Goal: Information Seeking & Learning: Check status

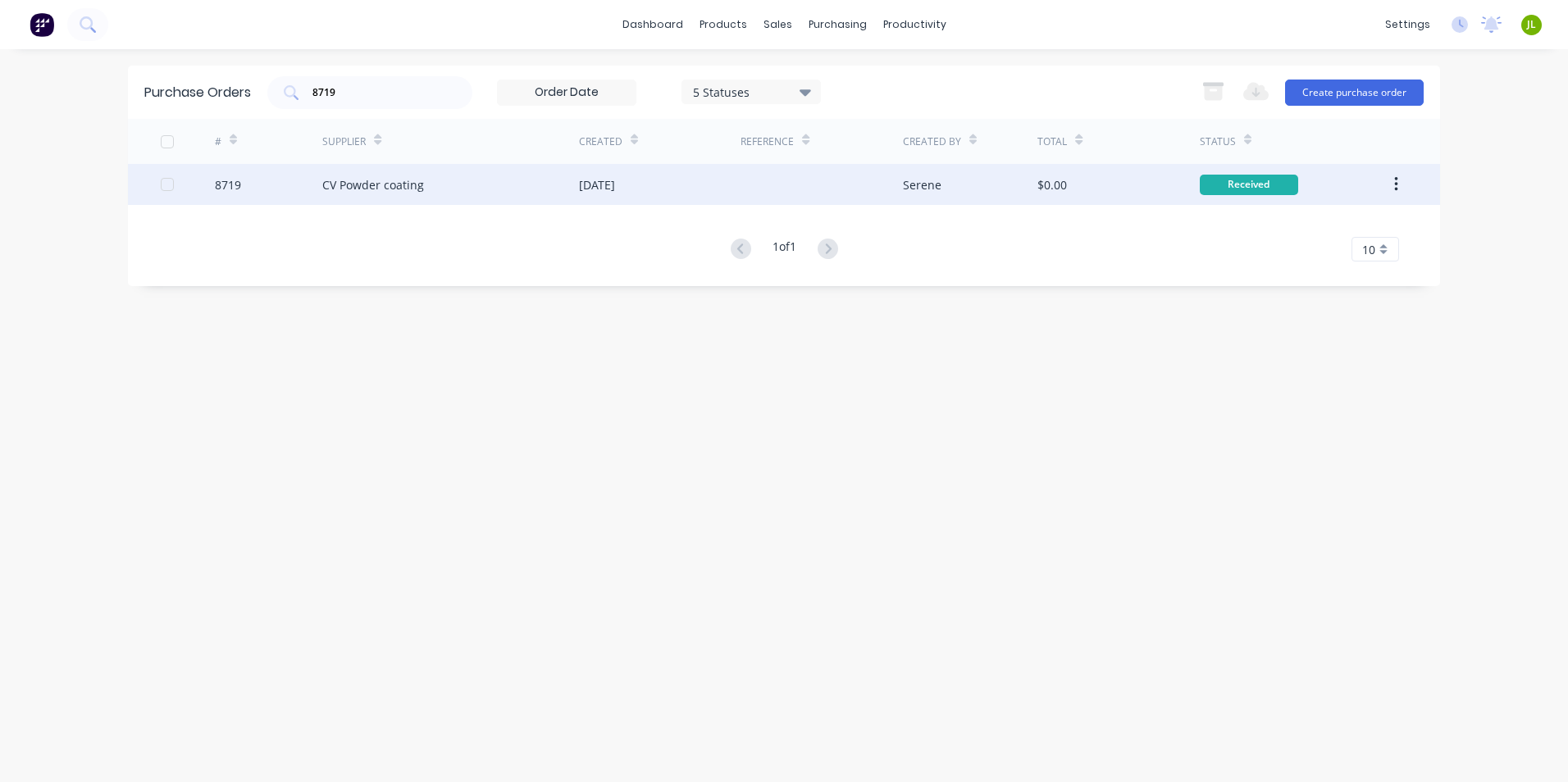
click at [350, 185] on div "CV Powder coating" at bounding box center [373, 185] width 102 height 17
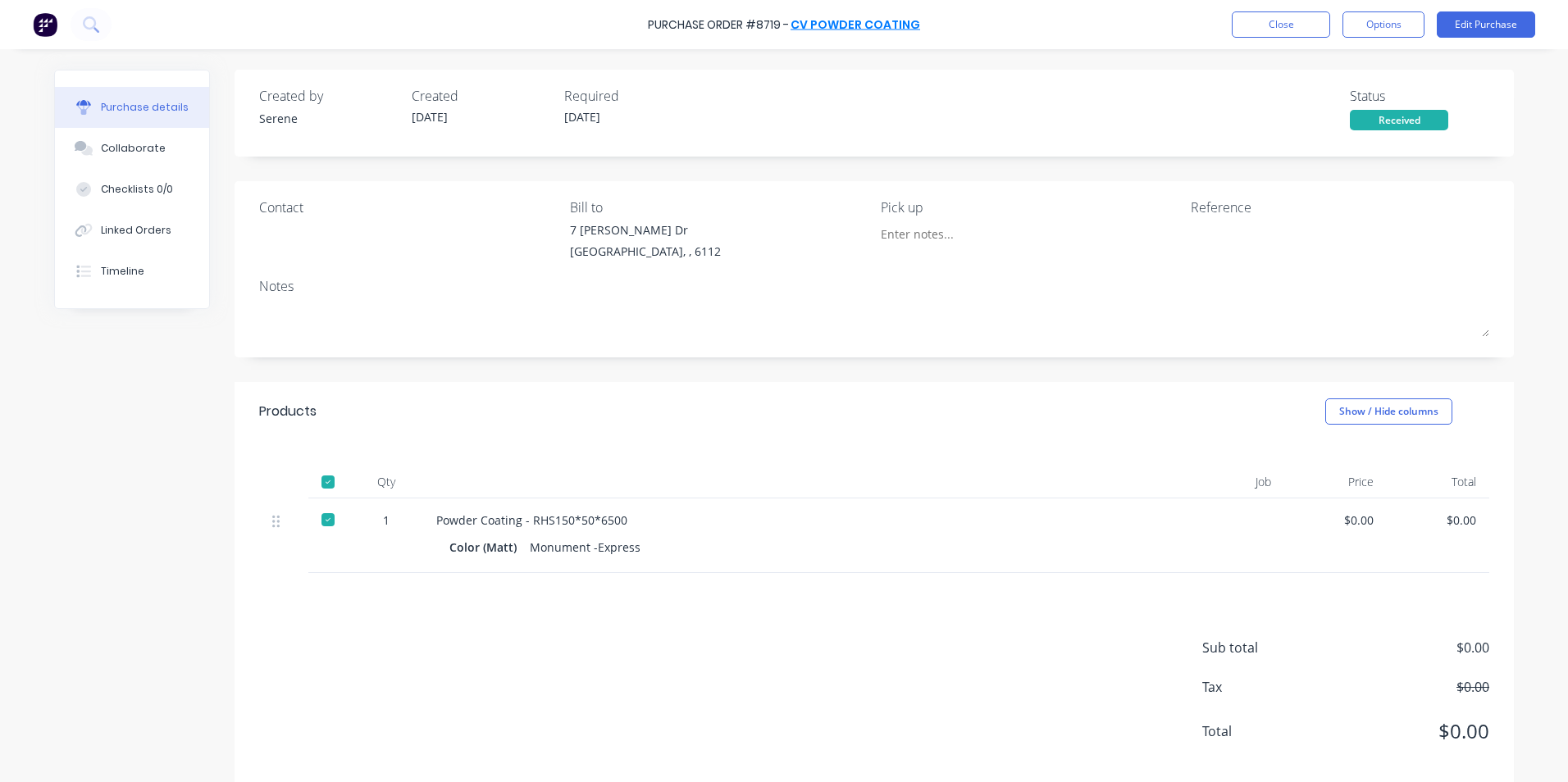
click at [839, 24] on link "CV Powder coating" at bounding box center [855, 24] width 130 height 17
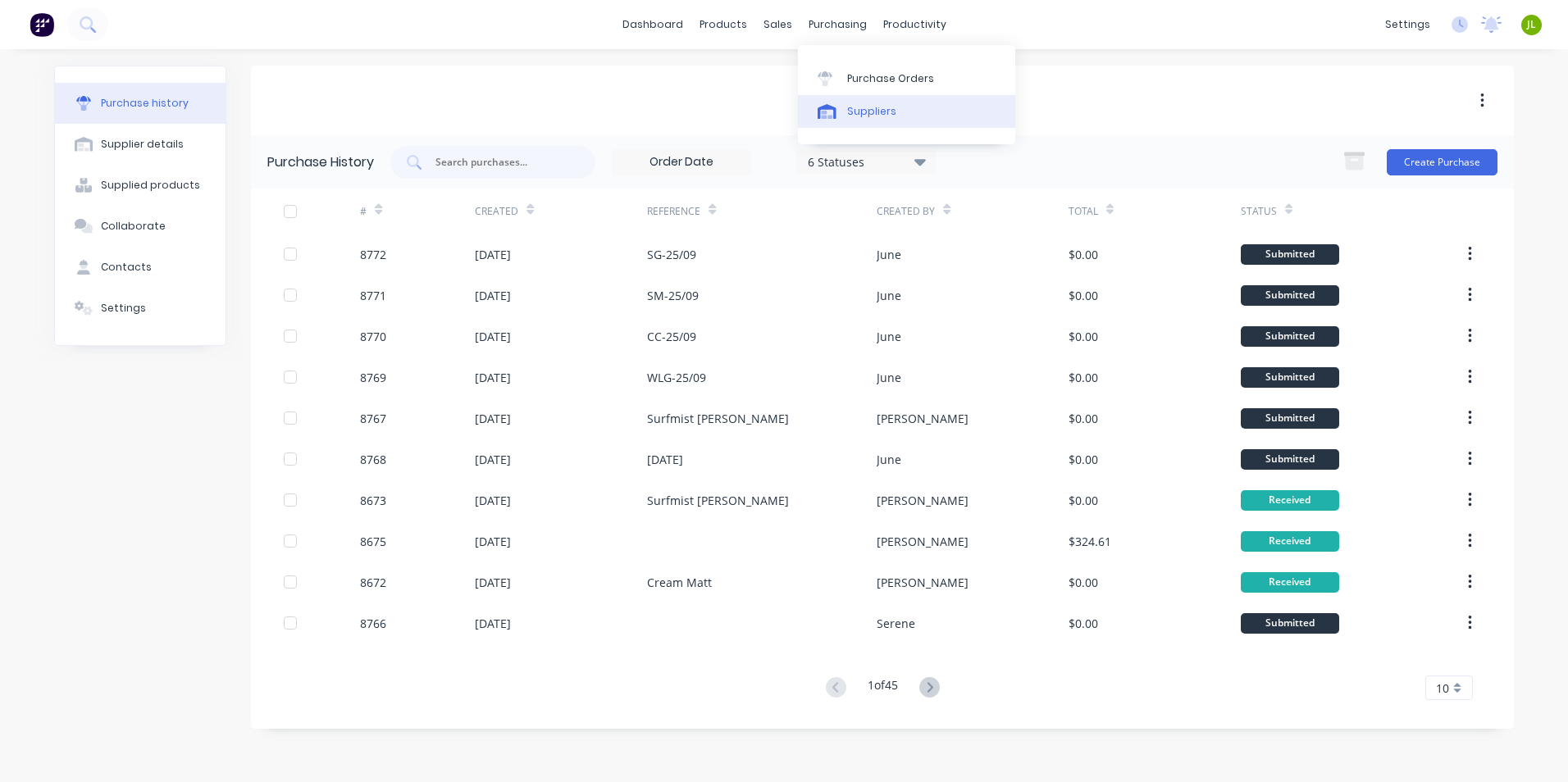
click at [847, 122] on link "Suppliers" at bounding box center [906, 111] width 217 height 32
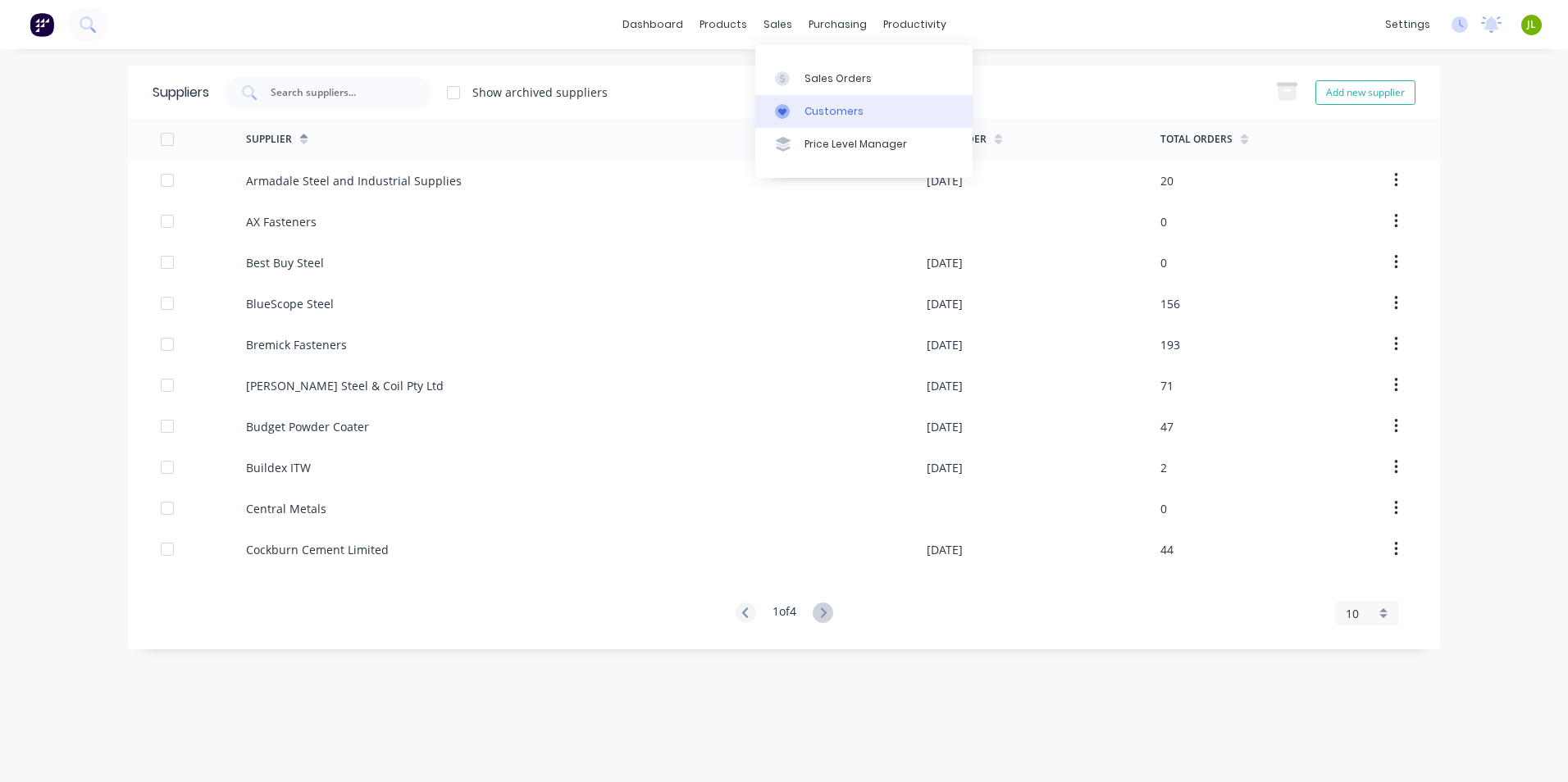
drag, startPoint x: 797, startPoint y: 85, endPoint x: 798, endPoint y: 95, distance: 10.0
click at [798, 95] on div "Sales Orders Customers Price Level Manager" at bounding box center [864, 111] width 217 height 132
click at [799, 97] on link "Customers" at bounding box center [864, 111] width 217 height 32
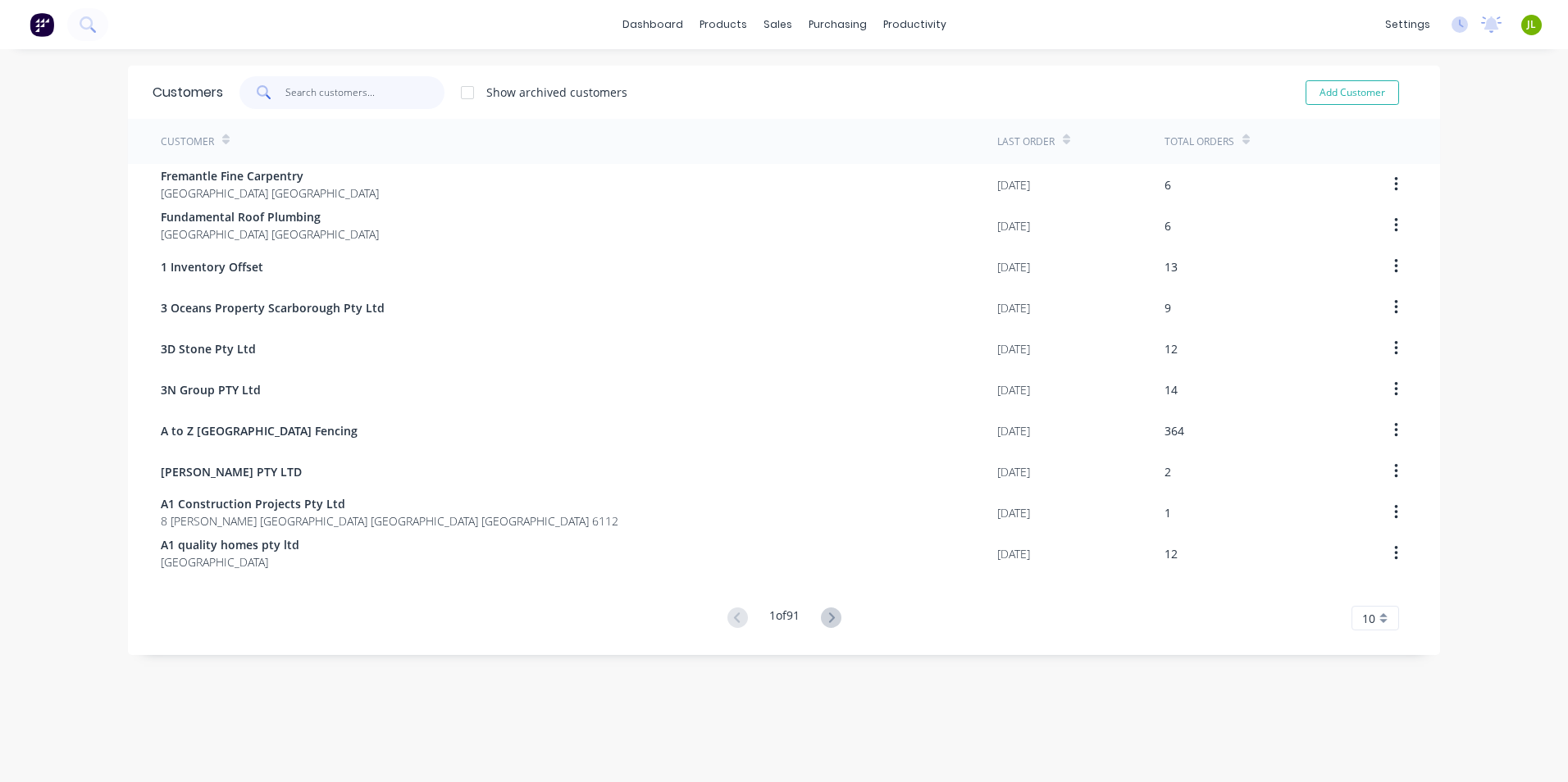
click at [362, 98] on input "text" at bounding box center [365, 92] width 160 height 32
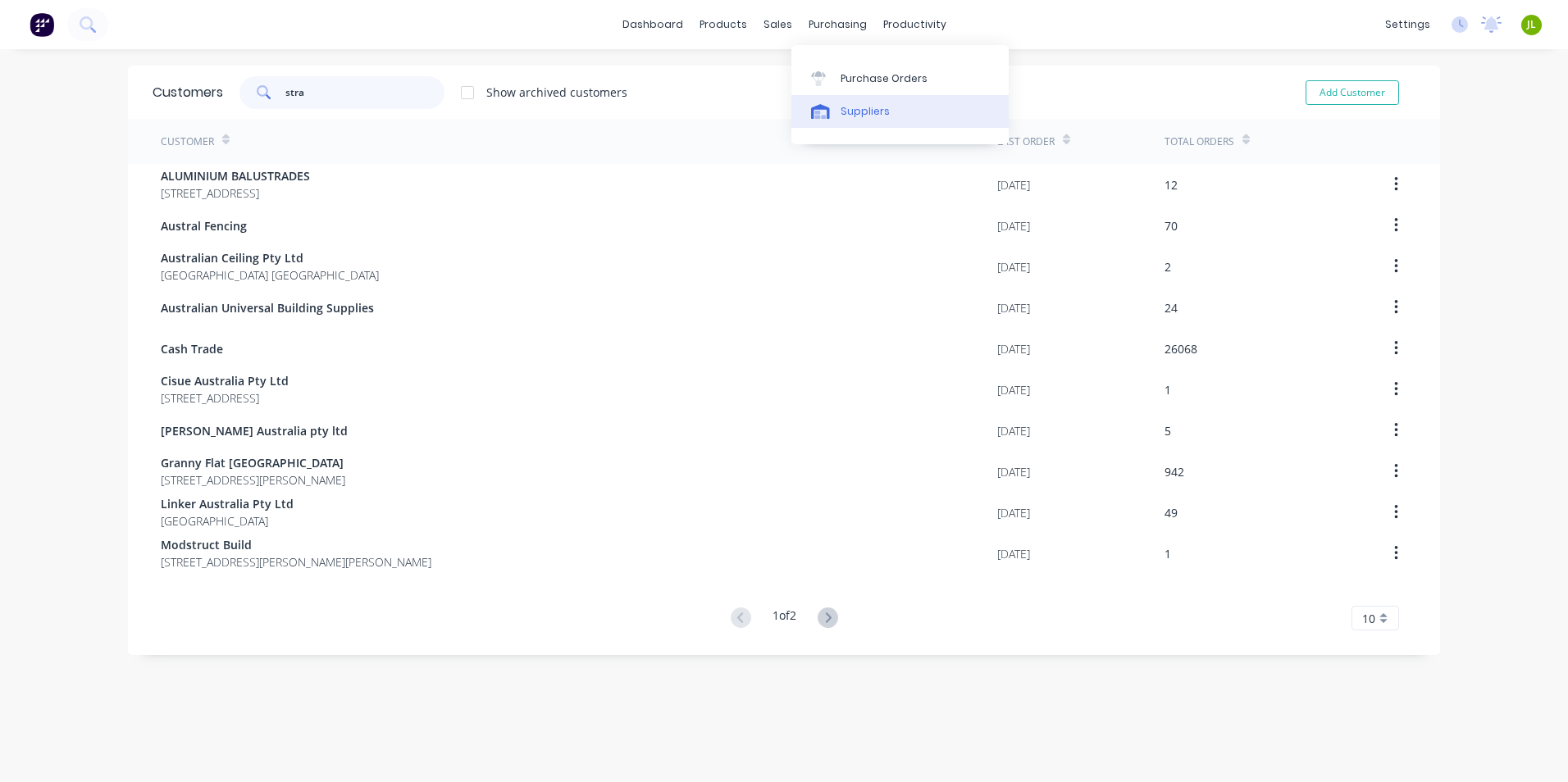
type input "stra"
click at [874, 112] on div "Suppliers" at bounding box center [865, 111] width 49 height 15
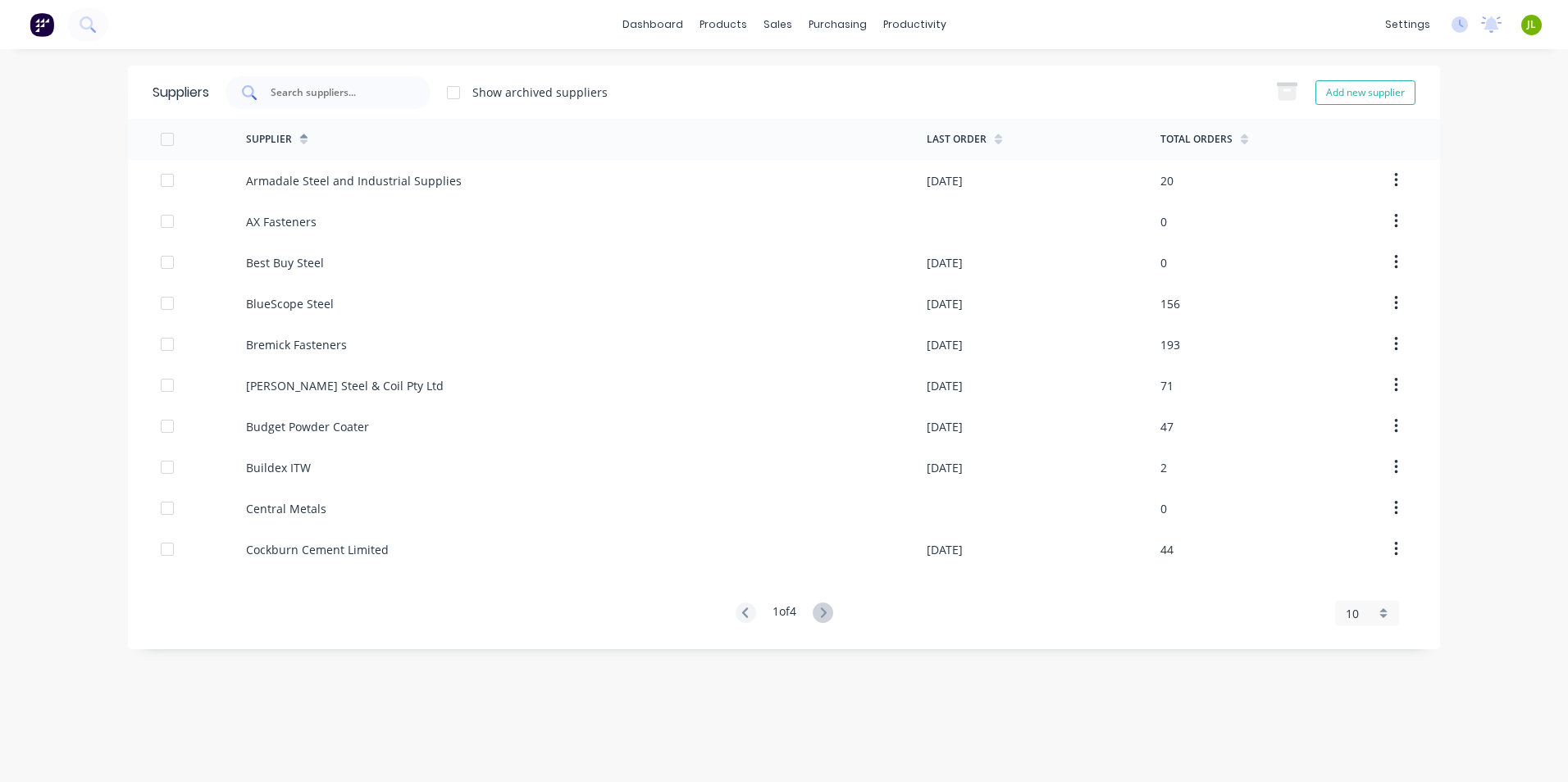
click at [365, 95] on input "text" at bounding box center [337, 93] width 136 height 17
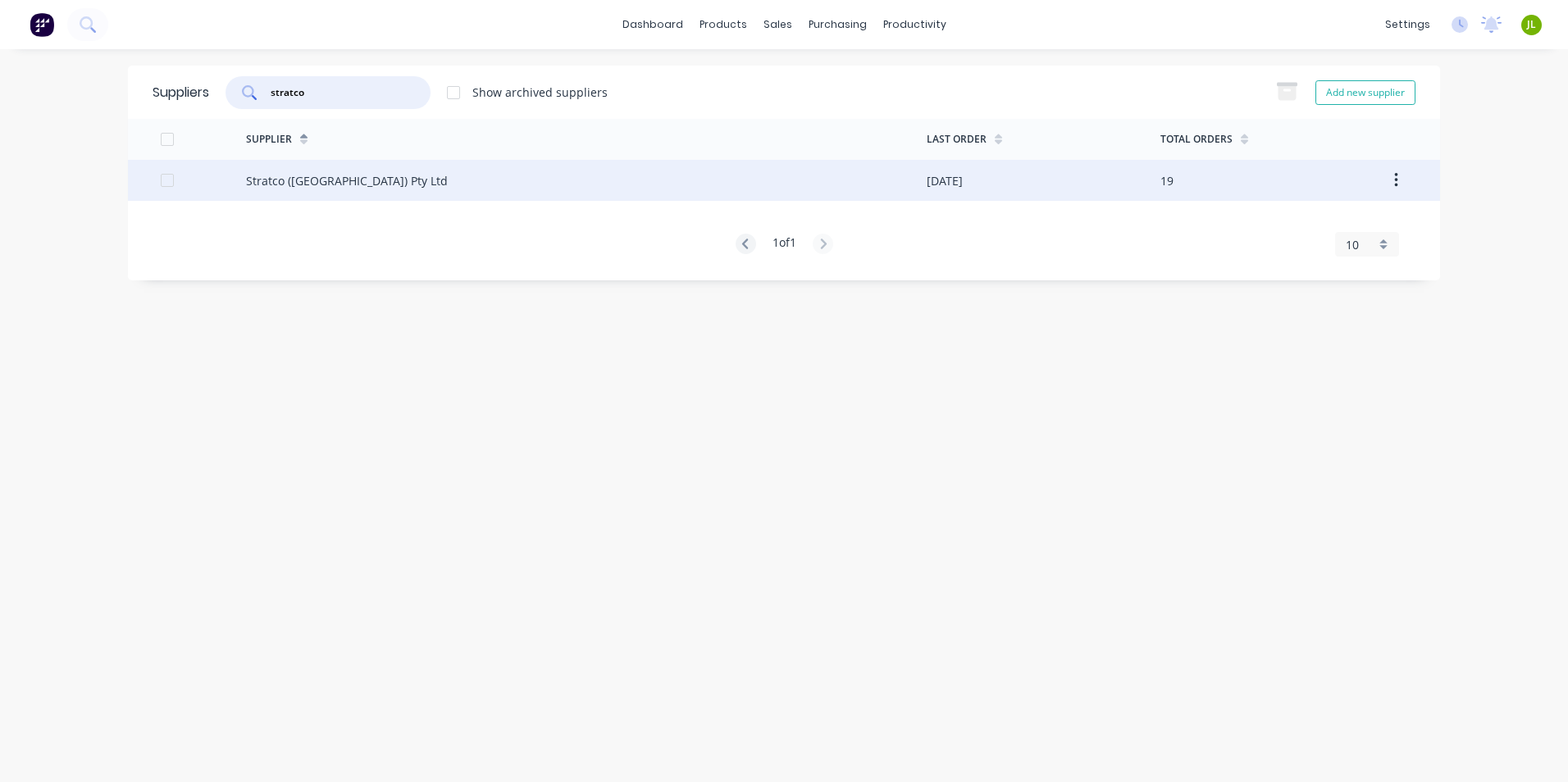
type input "stratco"
click at [423, 181] on div "Stratco ([GEOGRAPHIC_DATA]) Pty Ltd" at bounding box center [586, 180] width 681 height 41
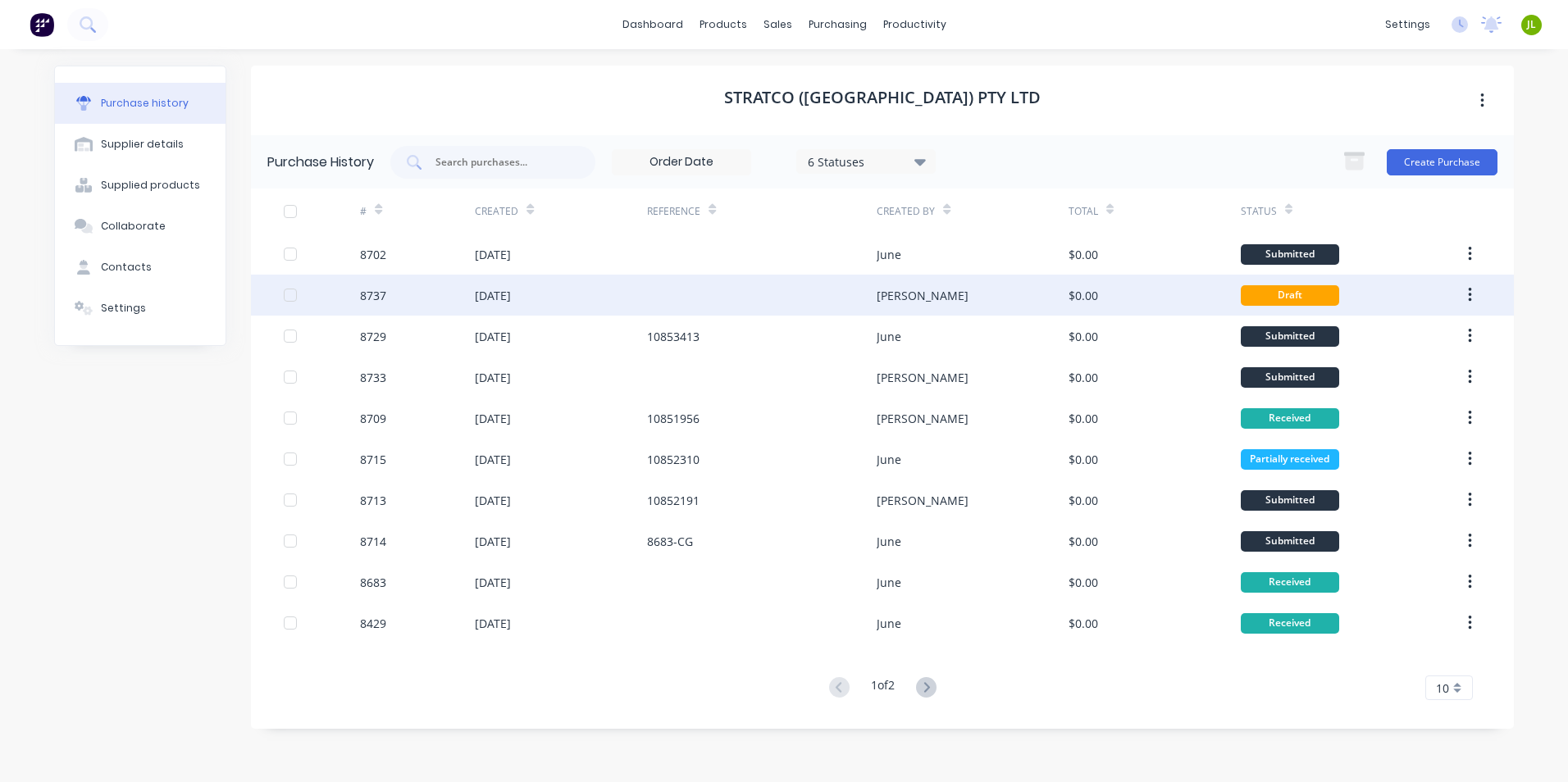
click at [1024, 295] on div "[PERSON_NAME]" at bounding box center [972, 295] width 191 height 41
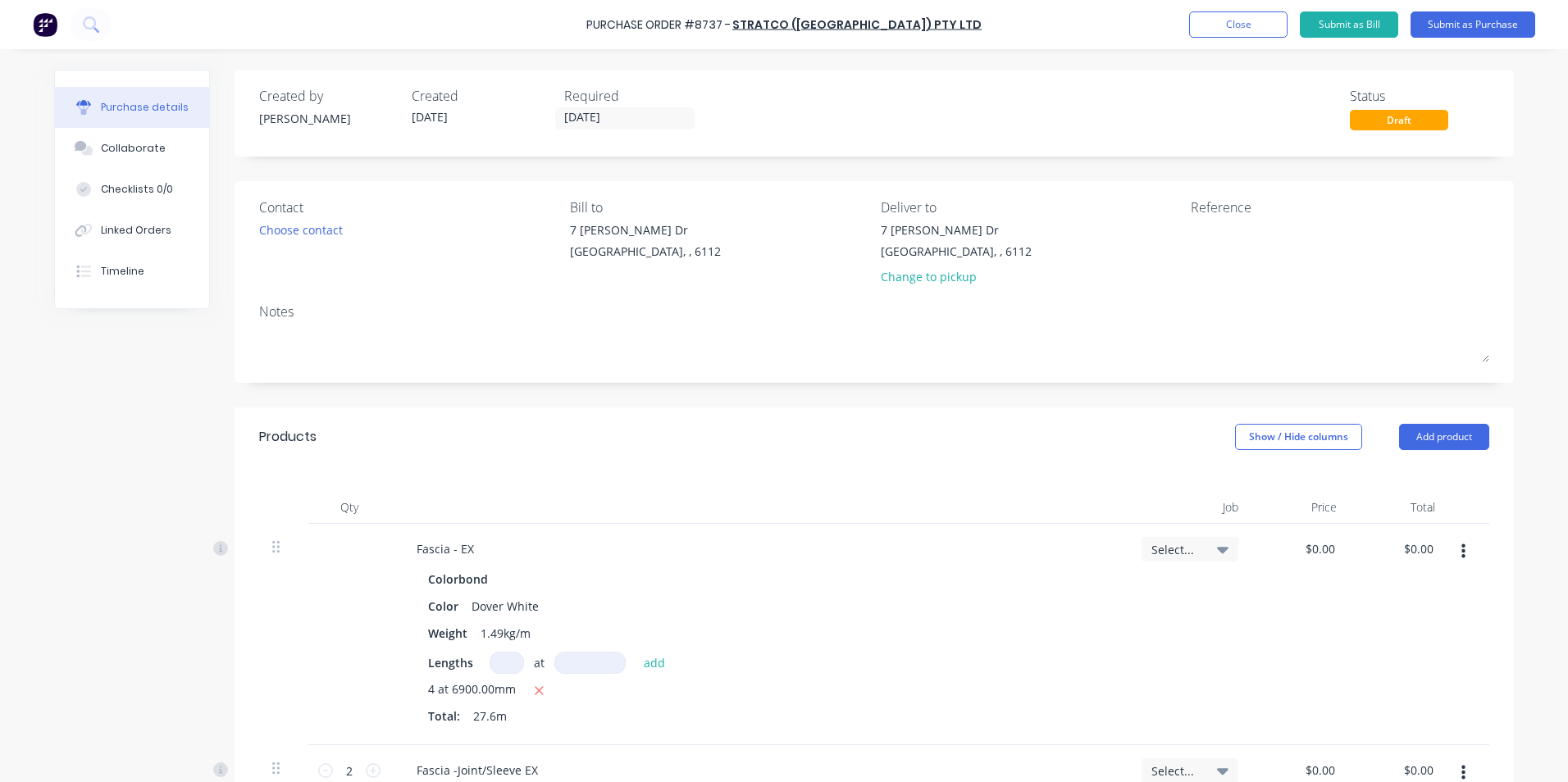
click at [1264, 38] on div "Purchase Order #8737 - Stratco (WA) Pty Ltd Add product Close Submit as Bill Su…" at bounding box center [784, 24] width 1568 height 49
click at [1264, 35] on button "Close" at bounding box center [1238, 24] width 98 height 26
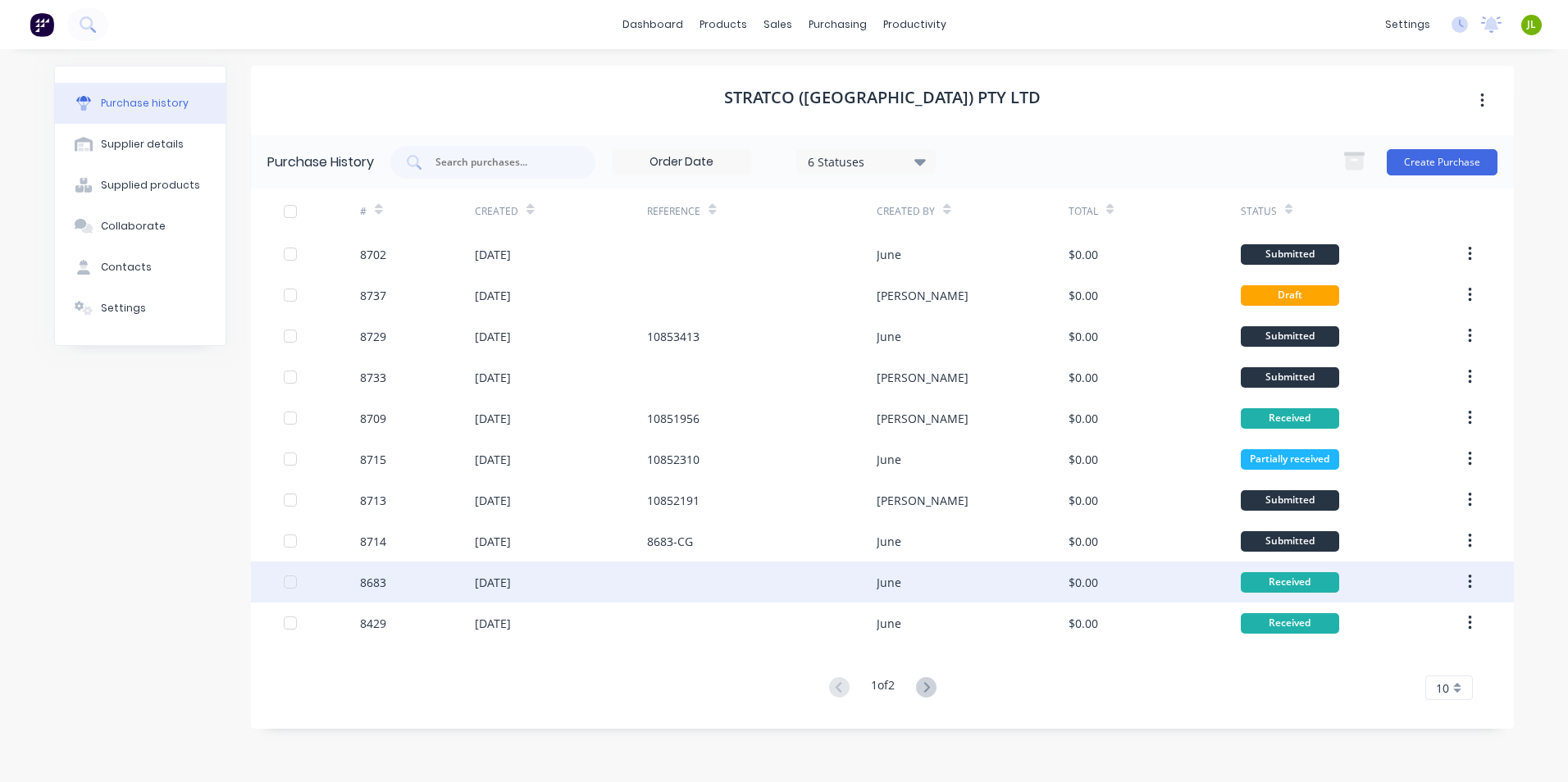
click at [1003, 575] on div "June" at bounding box center [972, 582] width 191 height 41
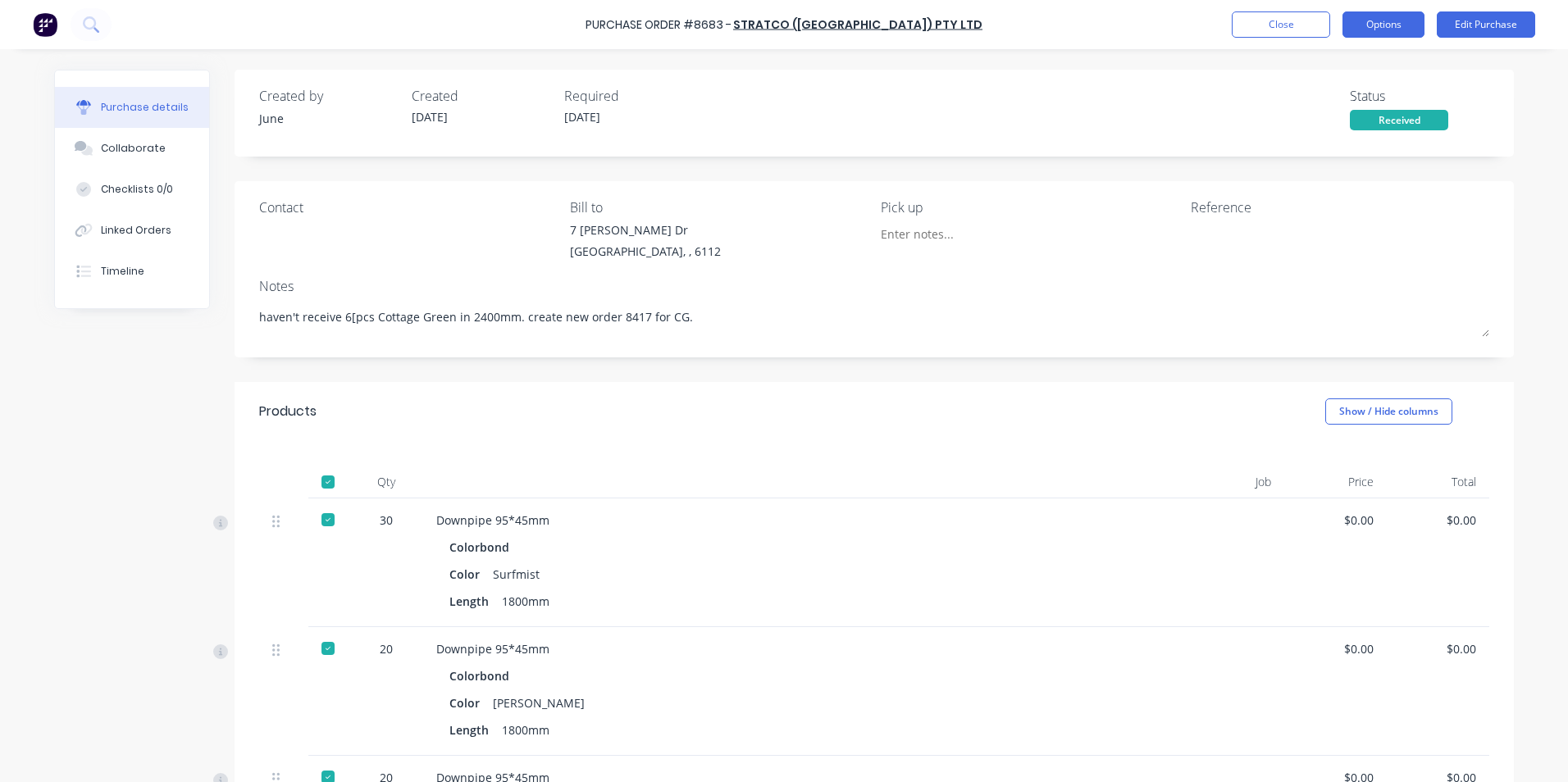
click at [1380, 37] on button "Options" at bounding box center [1383, 24] width 82 height 26
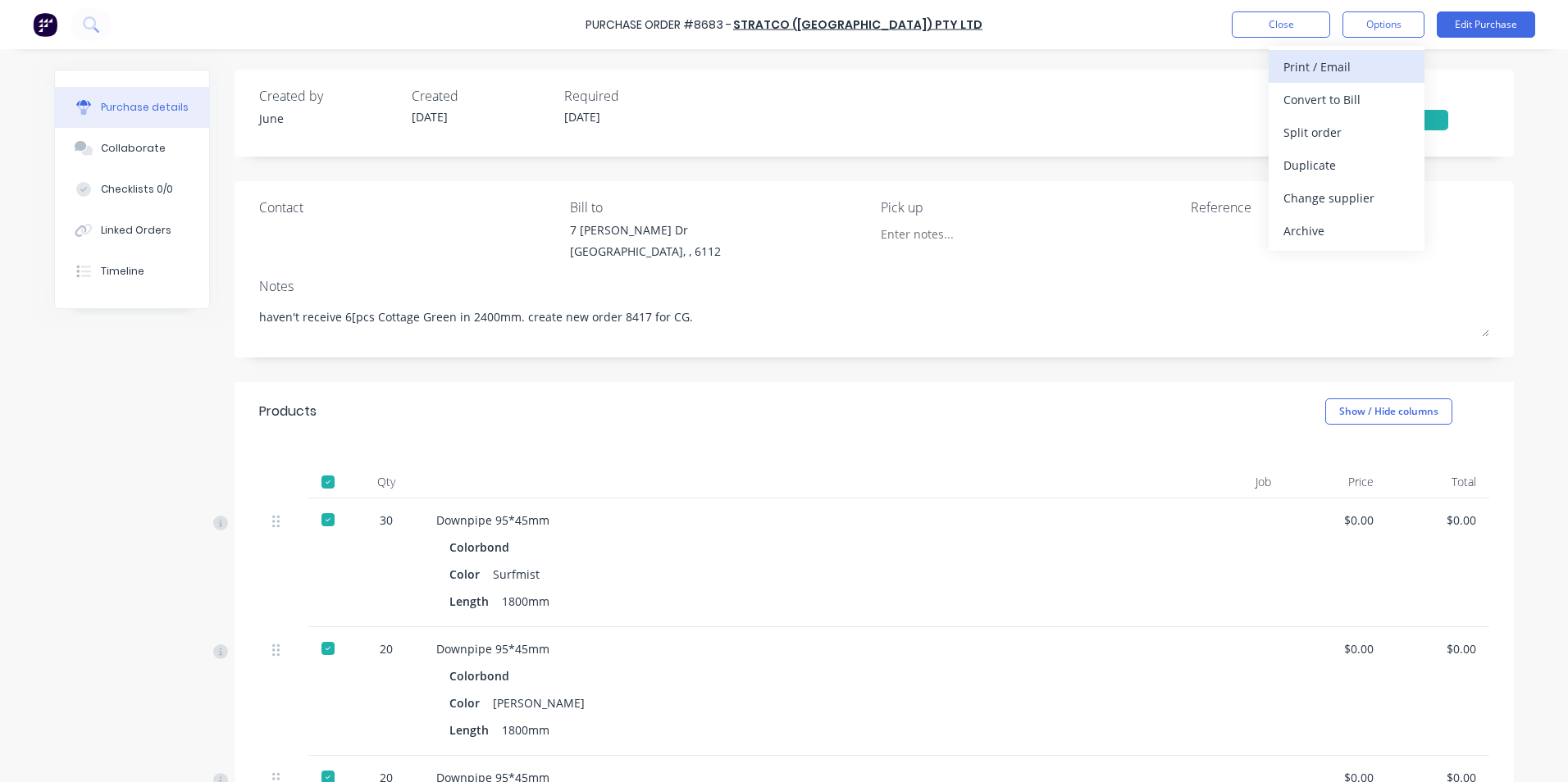
click at [1334, 62] on div "Print / Email" at bounding box center [1347, 66] width 126 height 24
click at [1319, 68] on div "Back" at bounding box center [1347, 66] width 126 height 24
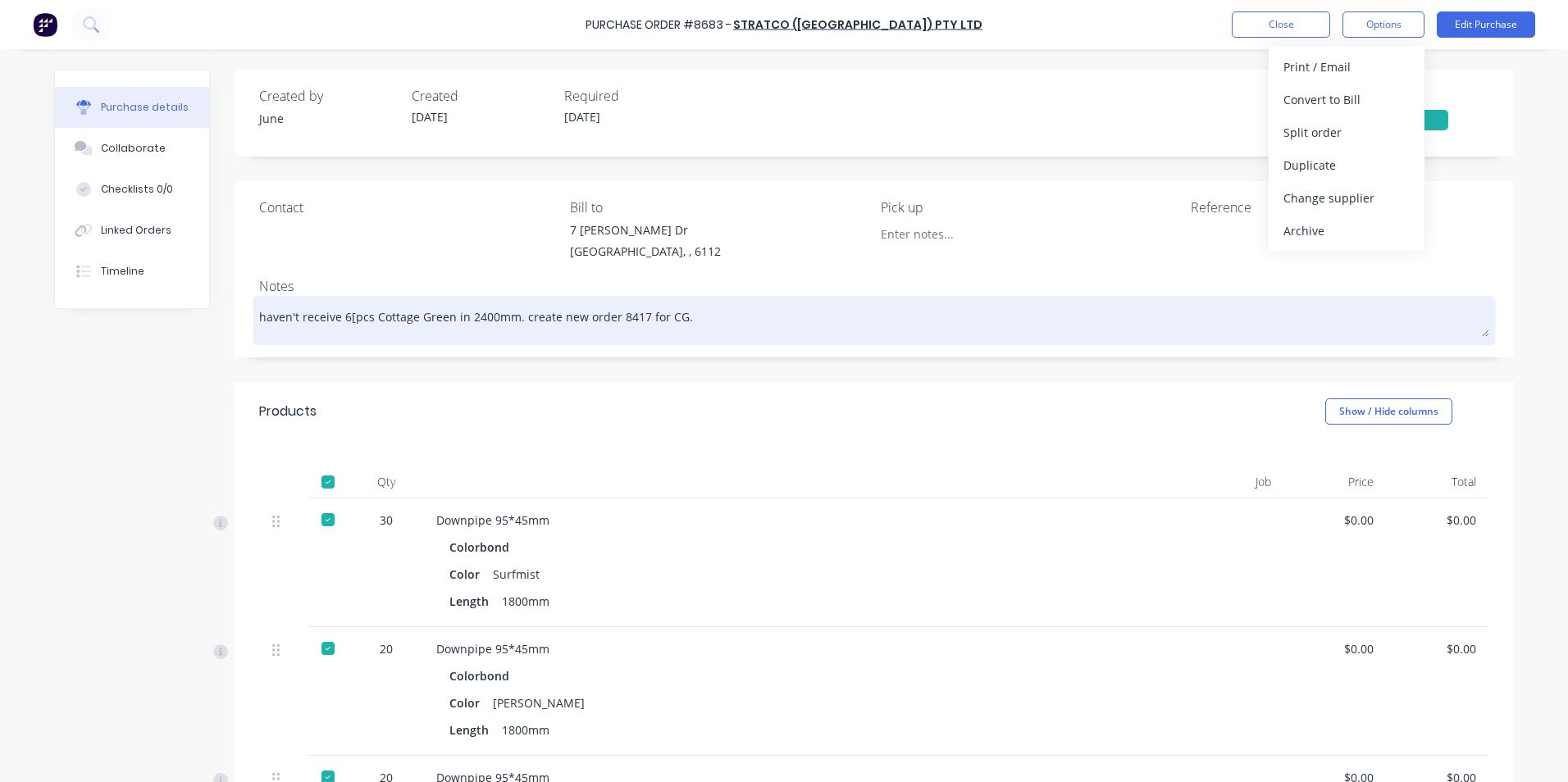
click at [1111, 317] on textarea "haven't receive 6[pcs Cottage Green in 2400mm. create new order 8417 for CG." at bounding box center [874, 318] width 1230 height 37
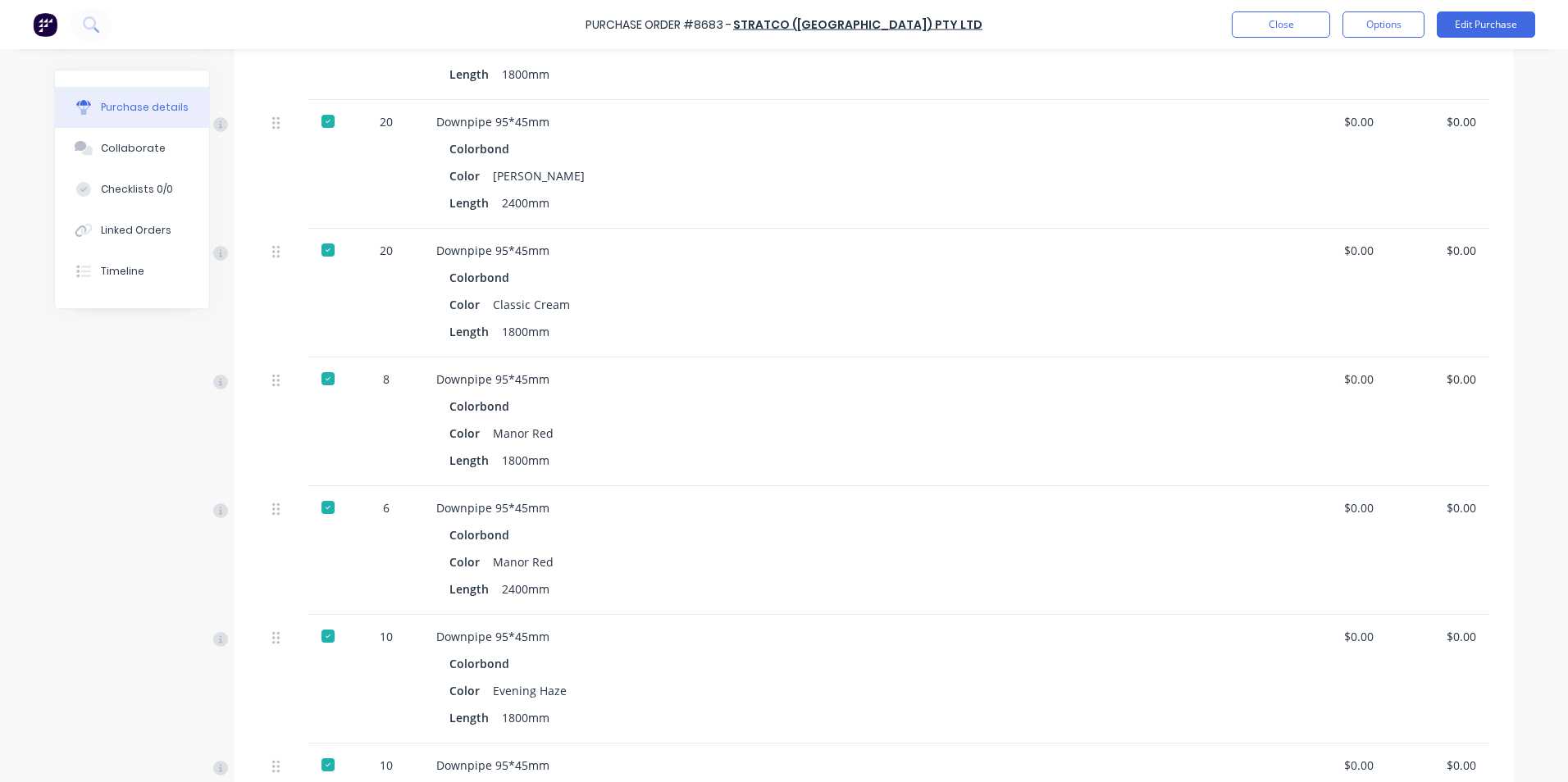
scroll to position [980, 0]
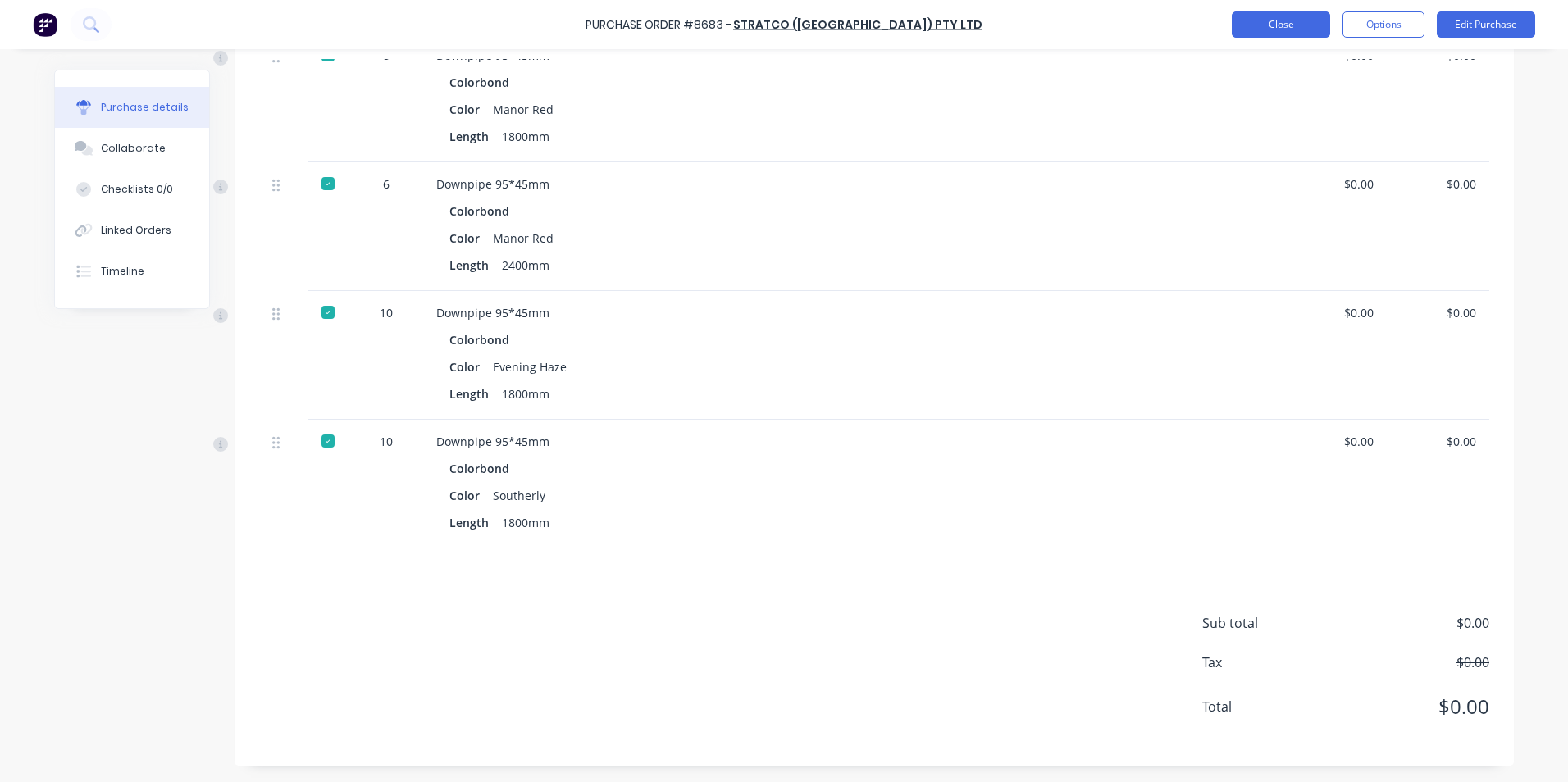
type textarea "x"
click at [1280, 19] on button "Close" at bounding box center [1281, 24] width 98 height 26
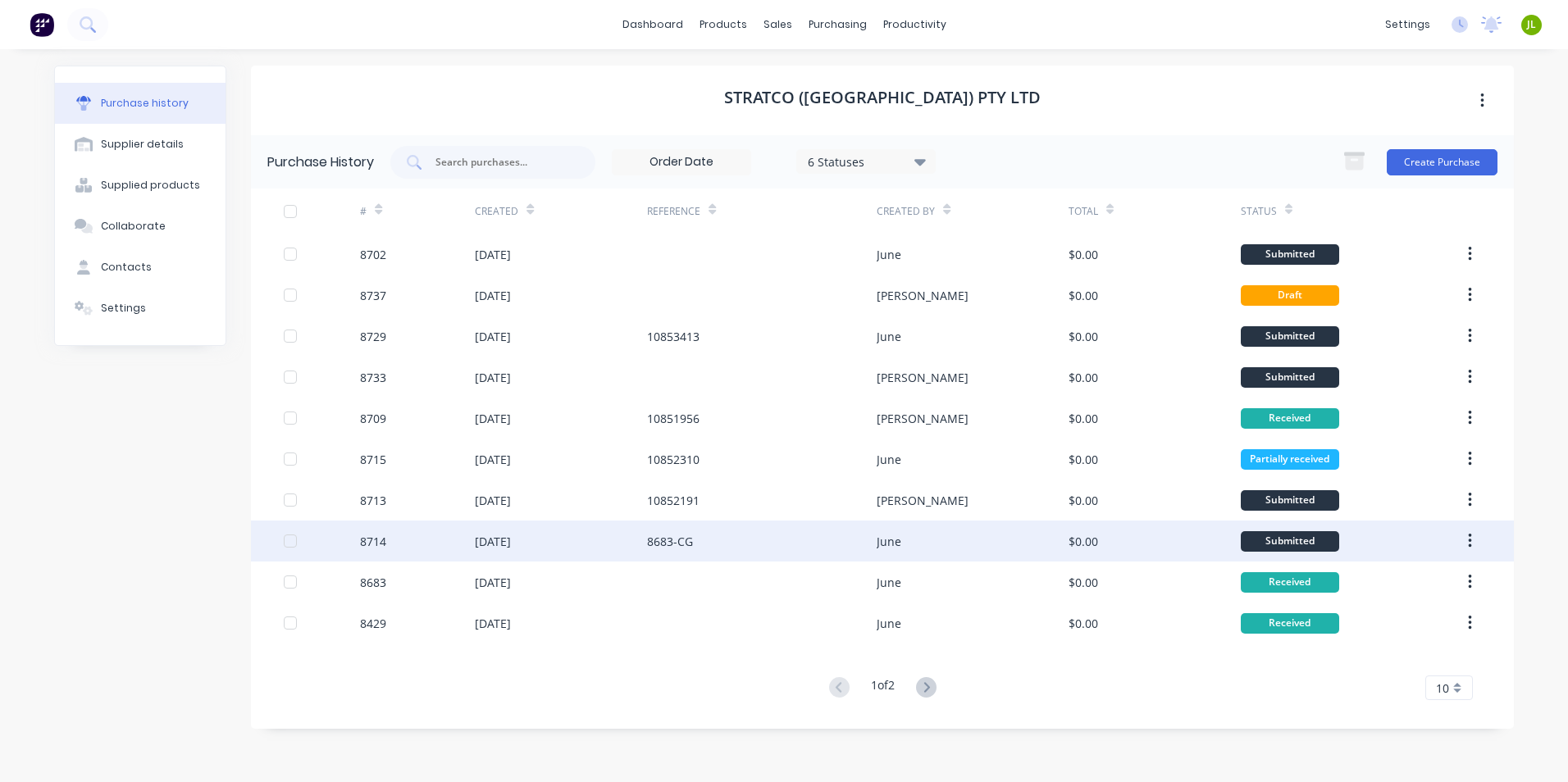
click at [834, 542] on div "8683-CG" at bounding box center [761, 541] width 229 height 41
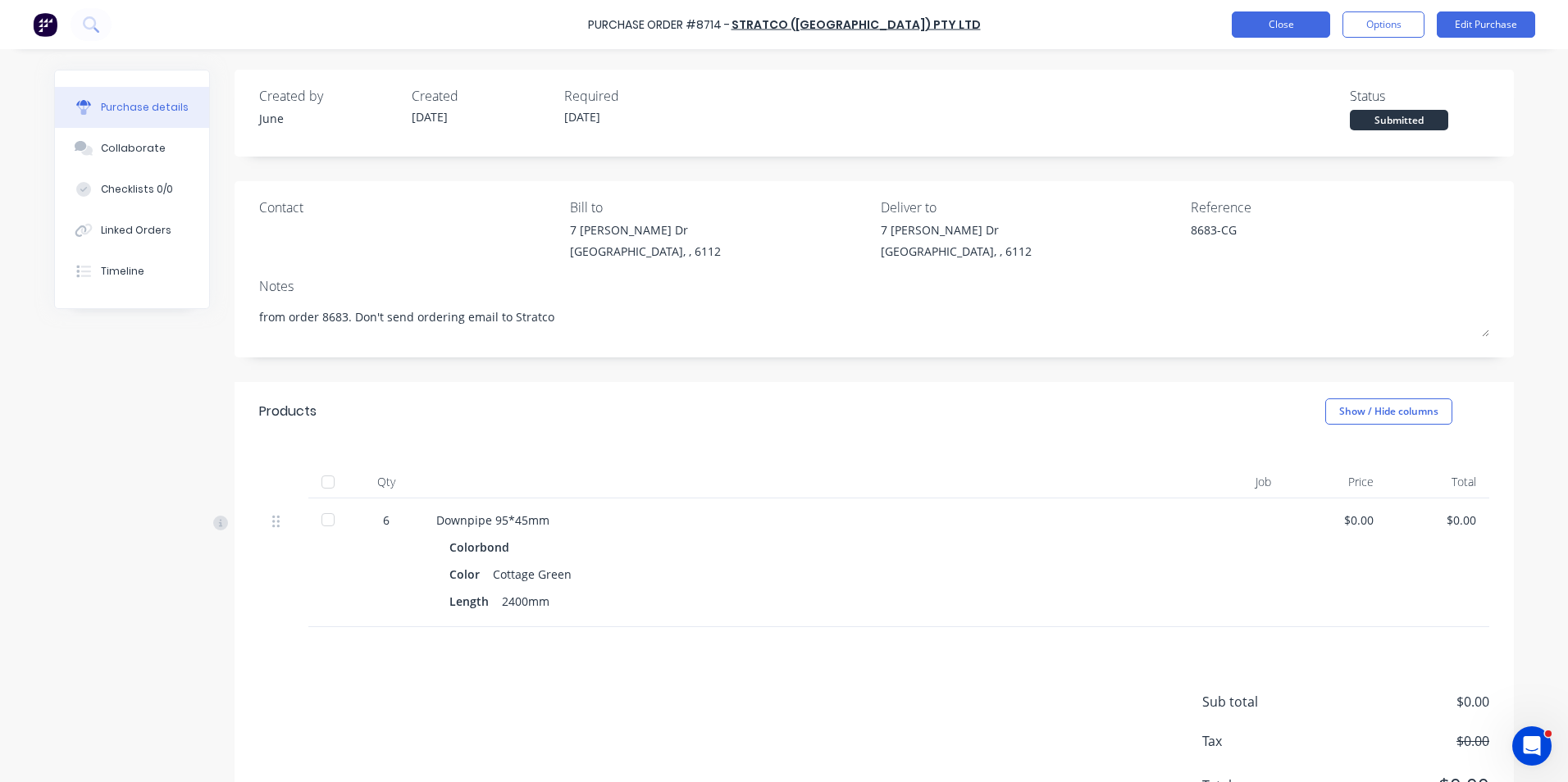
click at [1312, 18] on button "Close" at bounding box center [1281, 24] width 98 height 26
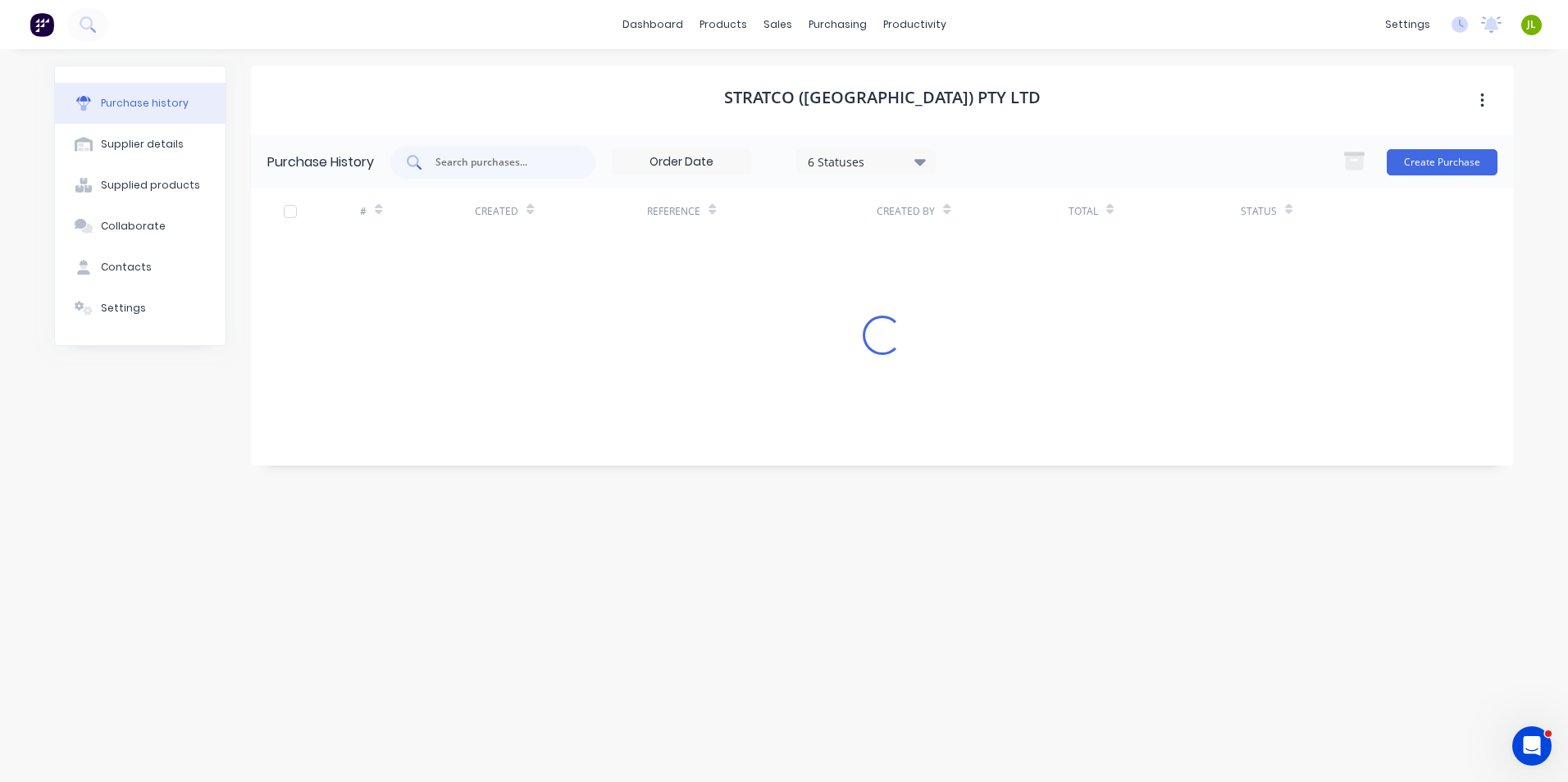
click at [474, 152] on div at bounding box center [493, 162] width 205 height 32
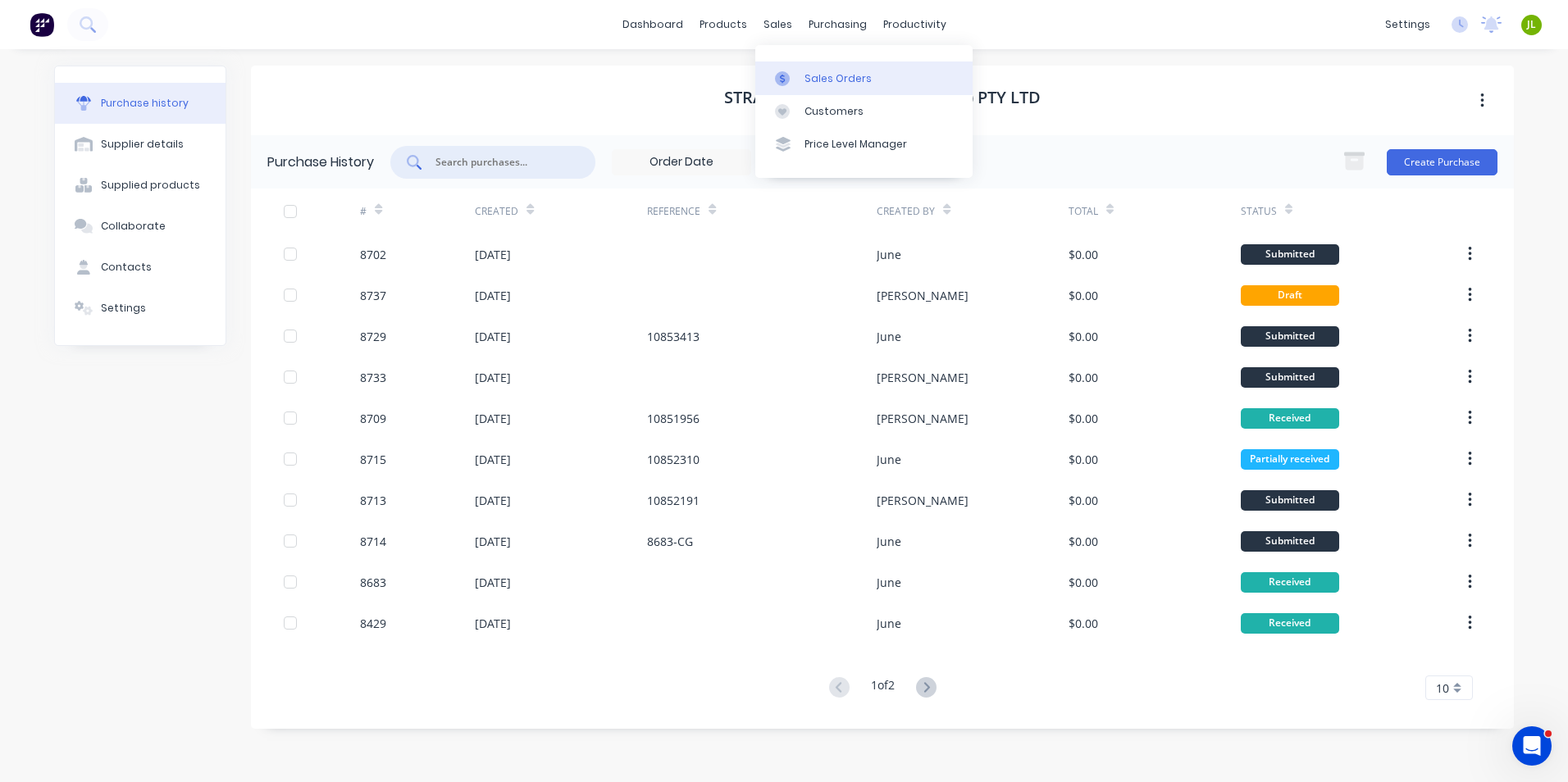
drag, startPoint x: 798, startPoint y: 70, endPoint x: 781, endPoint y: 74, distance: 17.5
click at [798, 70] on link "Sales Orders" at bounding box center [864, 77] width 217 height 32
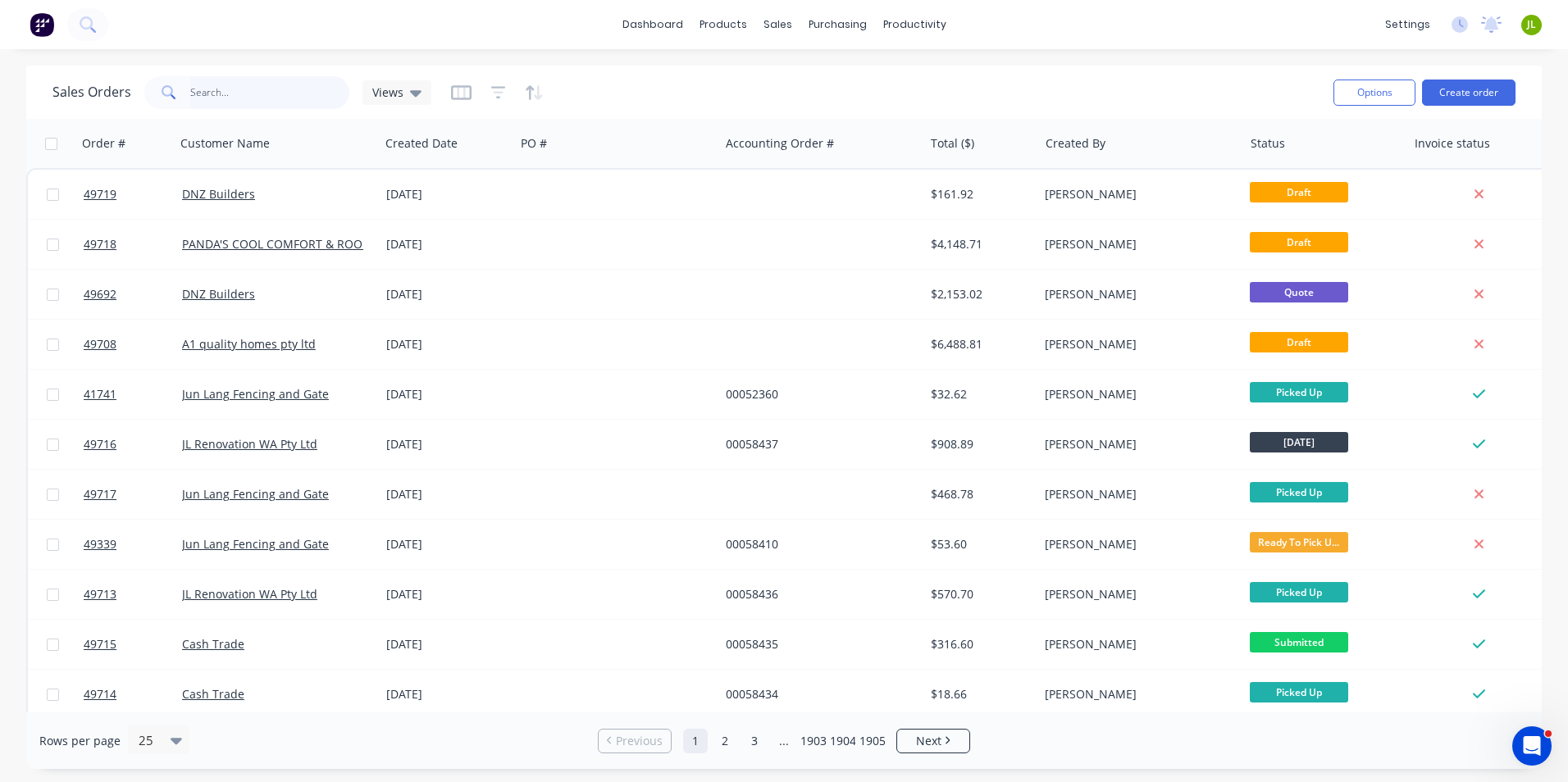
click at [309, 98] on input "text" at bounding box center [270, 92] width 160 height 32
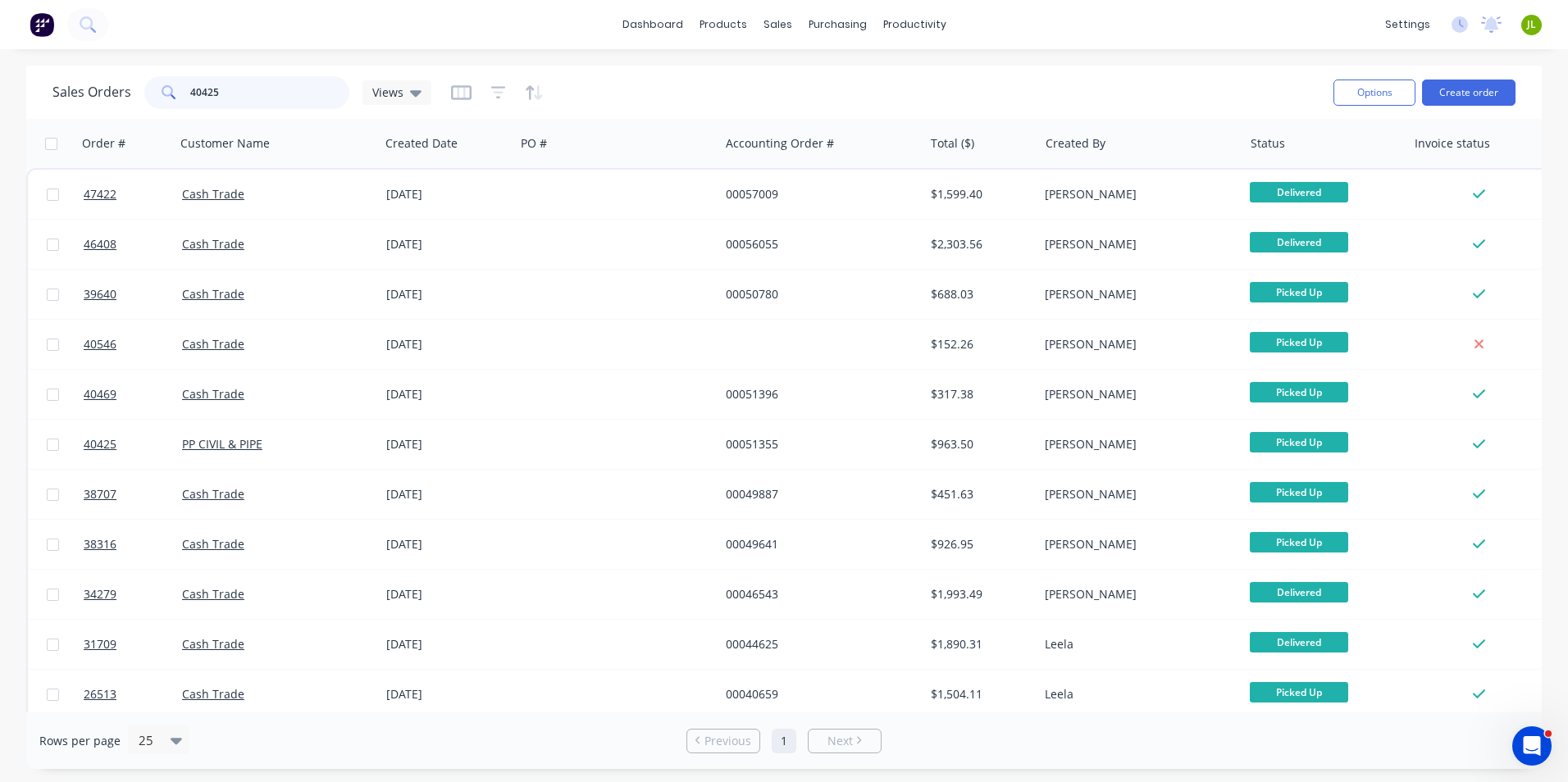
drag, startPoint x: 201, startPoint y: 87, endPoint x: 228, endPoint y: 87, distance: 27.0
click at [228, 87] on input "40425" at bounding box center [270, 92] width 160 height 32
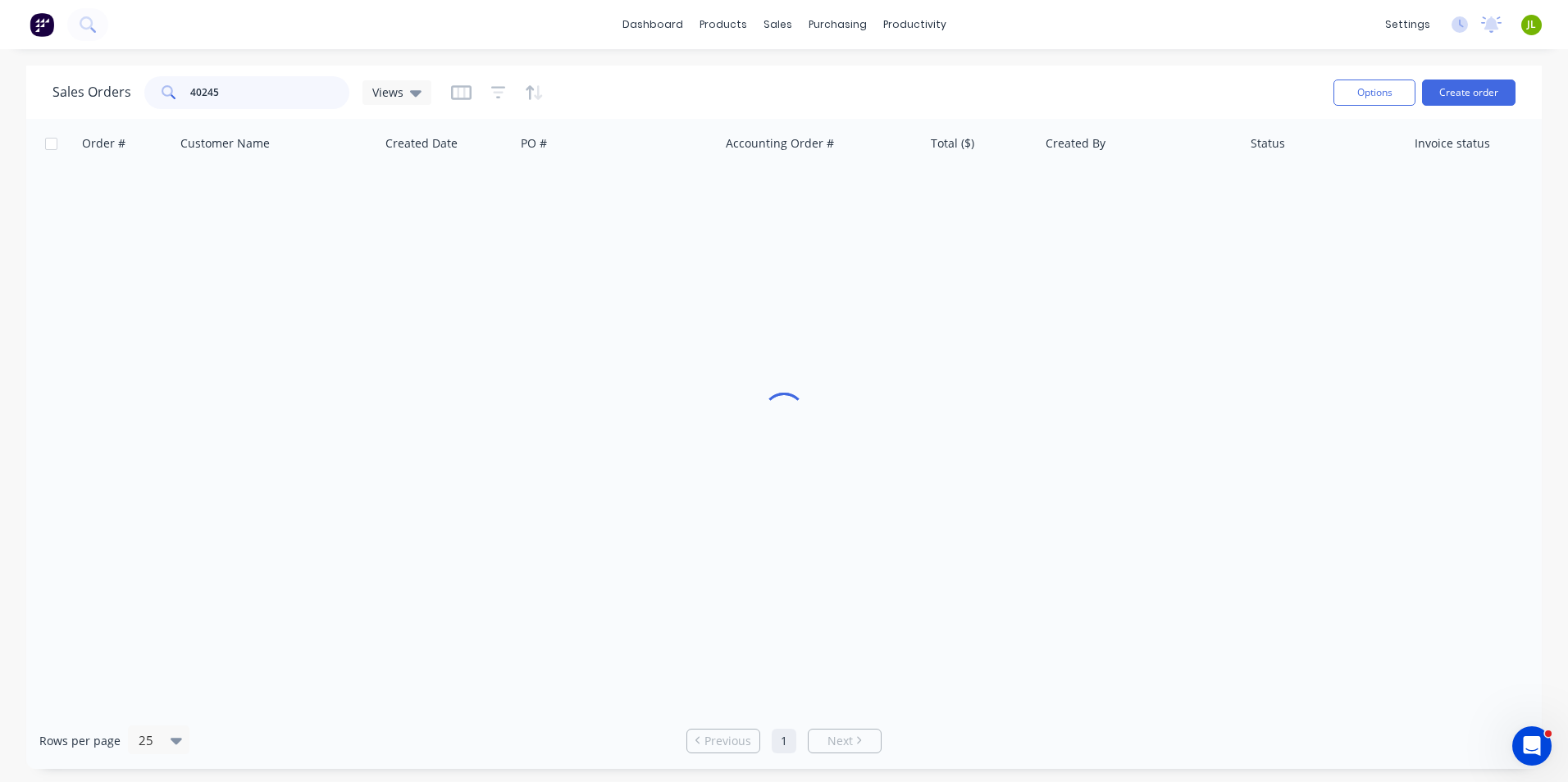
type input "40245"
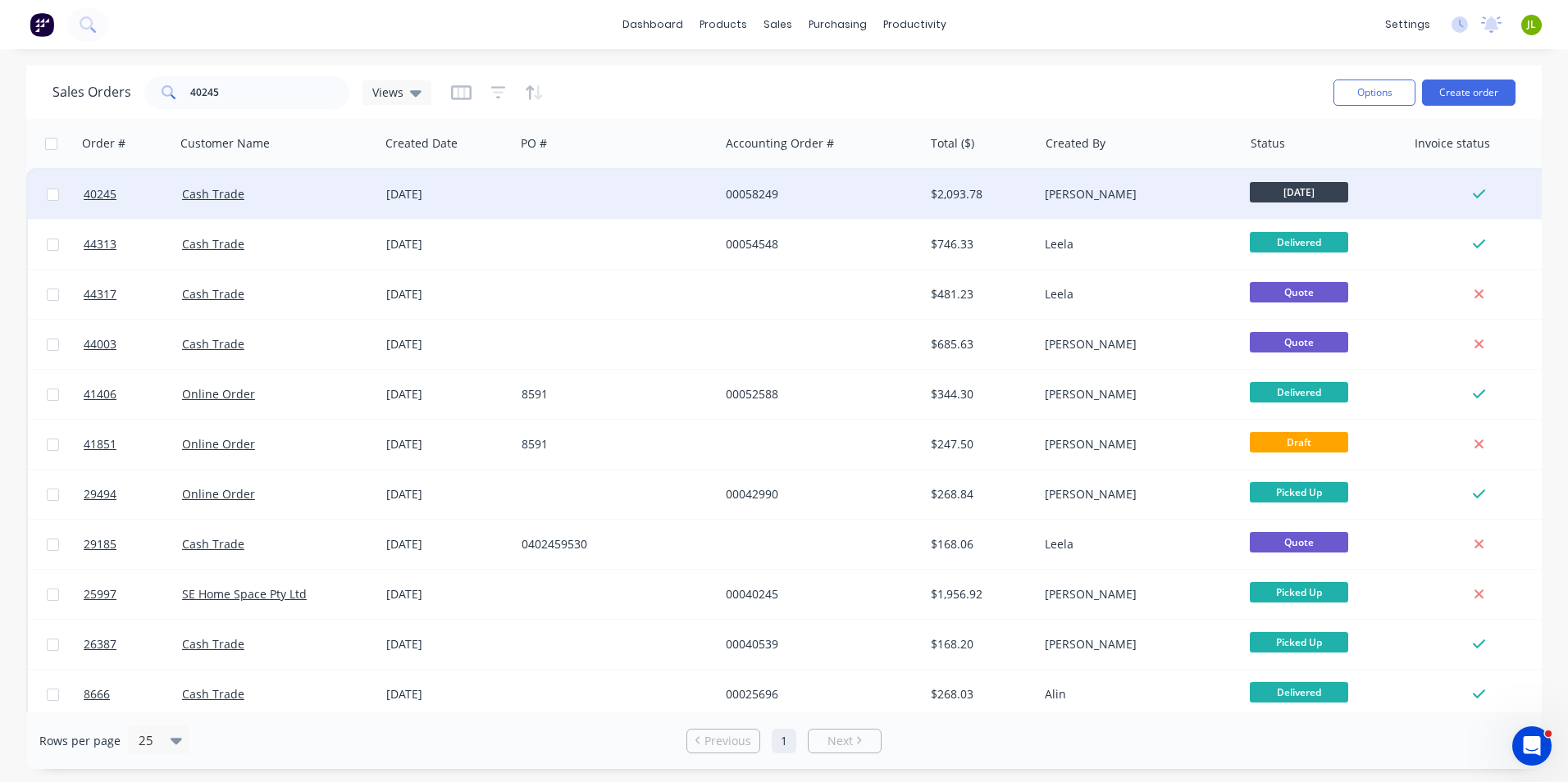
click at [288, 191] on div "Cash Trade" at bounding box center [273, 194] width 182 height 17
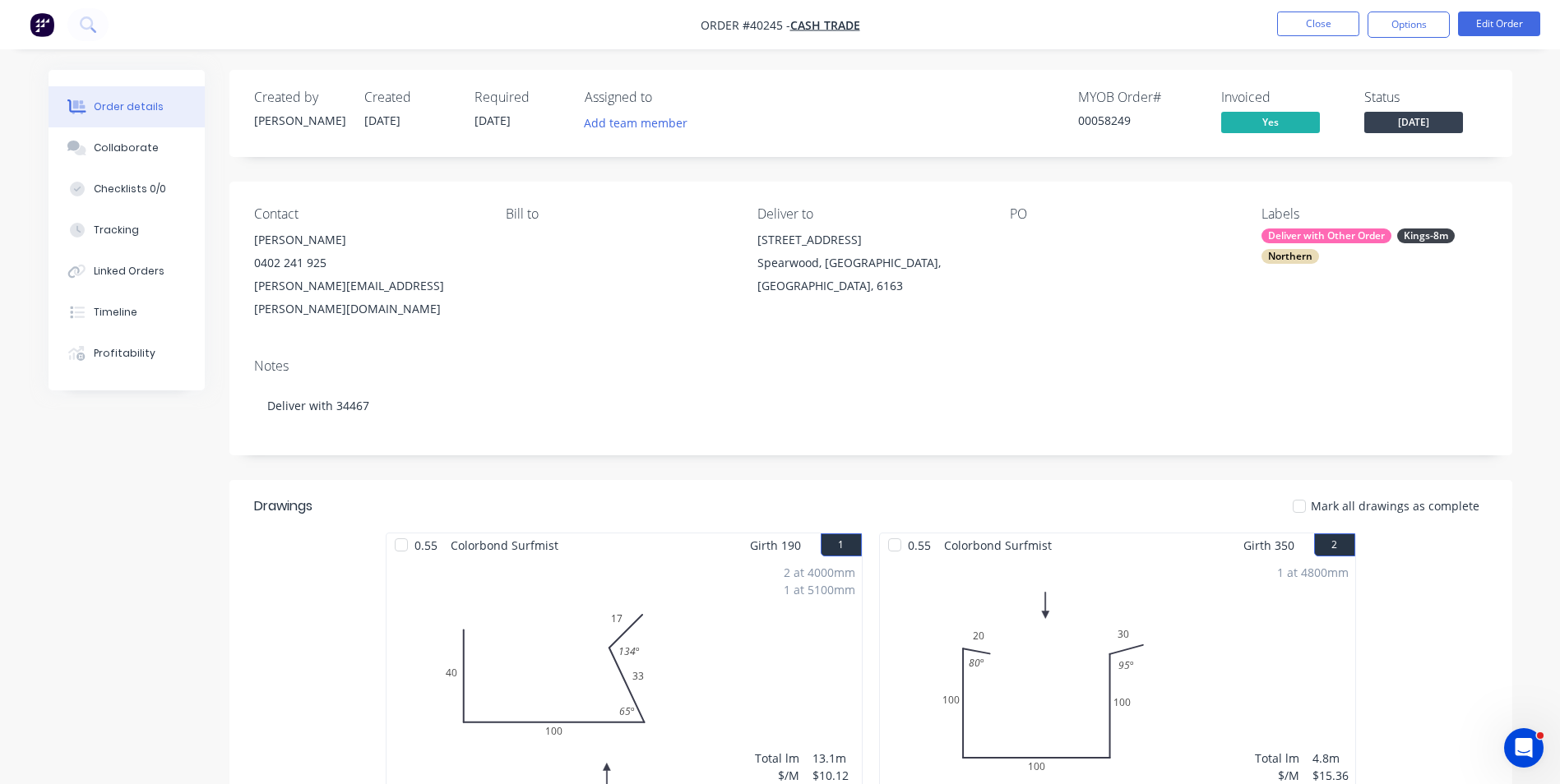
click at [984, 192] on div "Contact [PERSON_NAME] [PHONE_NUMBER] [PERSON_NAME][EMAIL_ADDRESS][PERSON_NAME][…" at bounding box center [870, 263] width 1283 height 163
click at [1310, 20] on button "Close" at bounding box center [1318, 24] width 82 height 25
